Goal: Find contact information: Find contact information

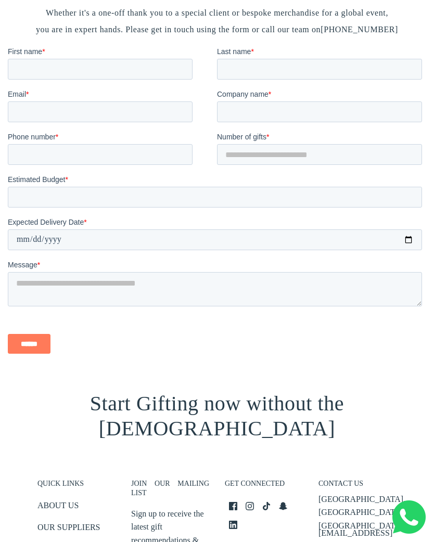
scroll to position [1015, 0]
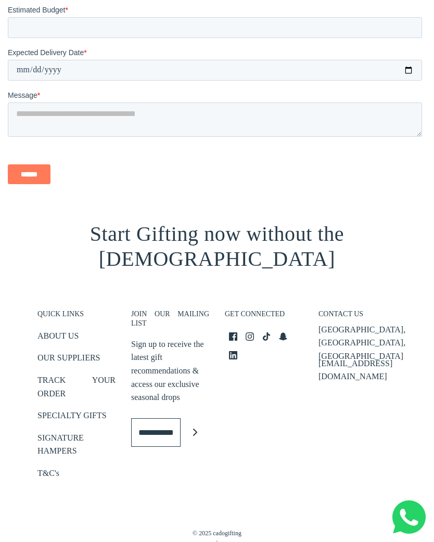
click at [181, 309] on h3 "JOIN OUR MAILING LIST" at bounding box center [170, 321] width 78 height 24
click at [178, 309] on h3 "JOIN OUR MAILING LIST" at bounding box center [170, 321] width 78 height 24
click at [379, 357] on p "[EMAIL_ADDRESS][DOMAIN_NAME]" at bounding box center [357, 370] width 78 height 27
click at [314, 334] on div "CONTACT [GEOGRAPHIC_DATA] [EMAIL_ADDRESS][DOMAIN_NAME]" at bounding box center [357, 390] width 94 height 203
click at [327, 357] on p "[EMAIL_ADDRESS][DOMAIN_NAME]" at bounding box center [357, 370] width 78 height 27
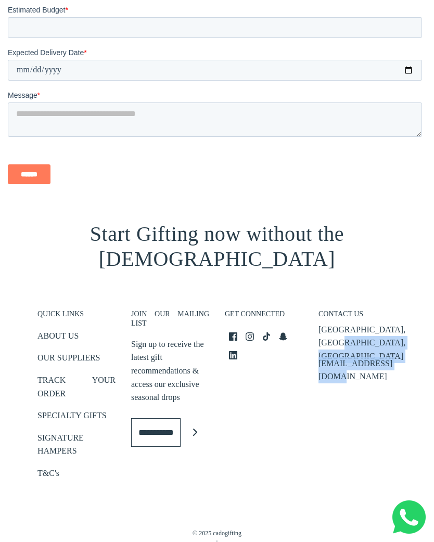
copy div "[EMAIL_ADDRESS][DOMAIN_NAME]"
click at [356, 383] on div "CONTACT [GEOGRAPHIC_DATA] [EMAIL_ADDRESS][DOMAIN_NAME]" at bounding box center [357, 390] width 94 height 203
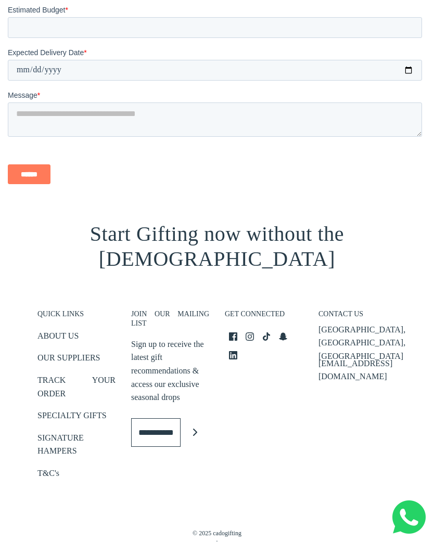
click at [247, 541] on footer "QUICK LINKS ABOUT US OUR SUPPLIERS TRACK YOUR ORDER SPECIALTY GIFTS SIGNATURE H…" at bounding box center [217, 435] width 434 height 304
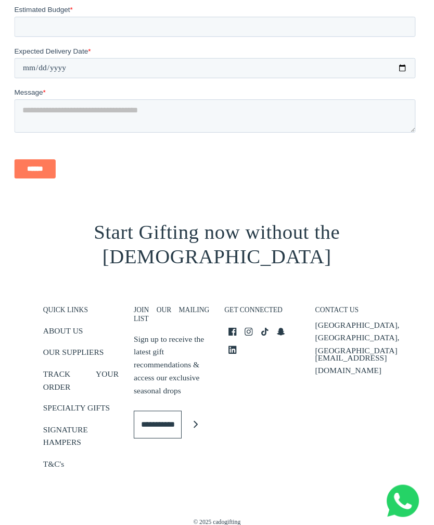
scroll to position [1048, 0]
